Goal: Information Seeking & Learning: Learn about a topic

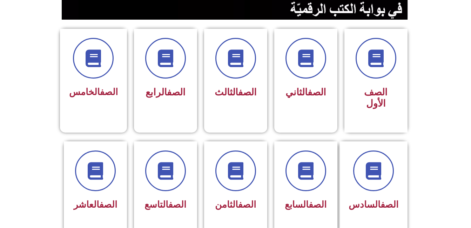
scroll to position [168, 0]
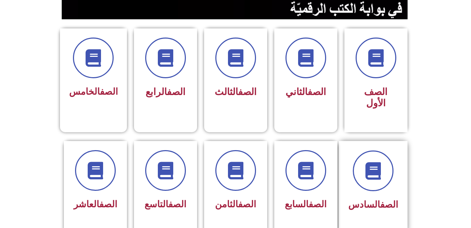
click at [363, 199] on span "الصف السادس" at bounding box center [373, 204] width 50 height 11
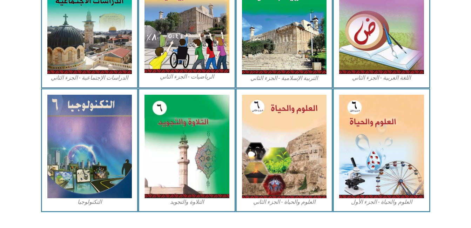
scroll to position [397, 0]
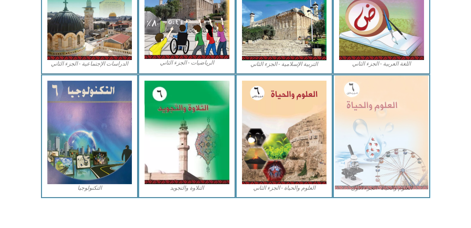
click at [389, 144] on img at bounding box center [381, 132] width 93 height 114
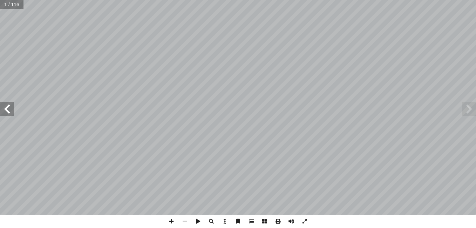
click at [9, 108] on span at bounding box center [7, 109] width 14 height 14
click at [9, 112] on span at bounding box center [7, 109] width 14 height 14
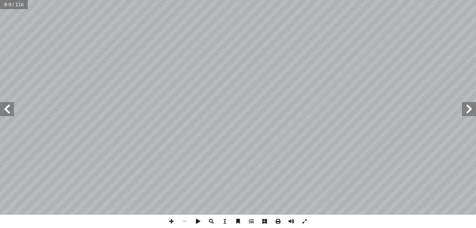
click at [9, 112] on span at bounding box center [7, 109] width 14 height 14
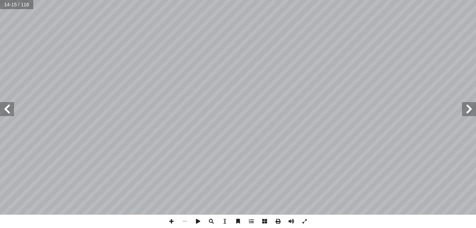
click at [9, 112] on span at bounding box center [7, 109] width 14 height 14
